Goal: Submit feedback/report problem

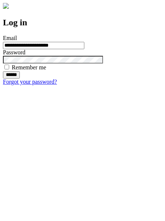
click at [20, 79] on input "******" at bounding box center [11, 74] width 17 height 7
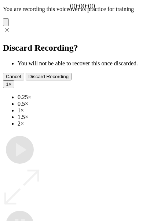
type input "**********"
